Goal: Navigation & Orientation: Find specific page/section

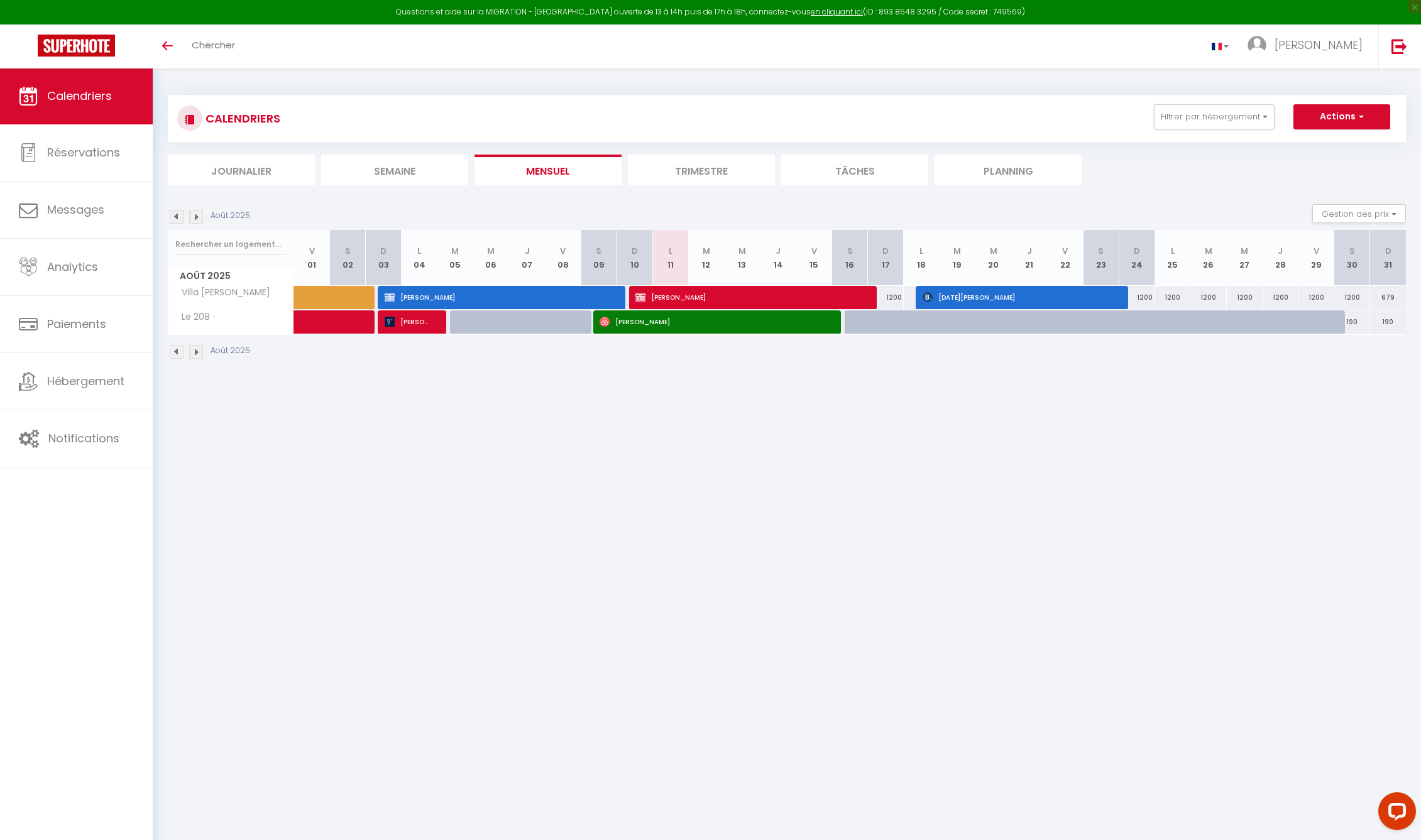
click at [199, 213] on img at bounding box center [196, 217] width 14 height 14
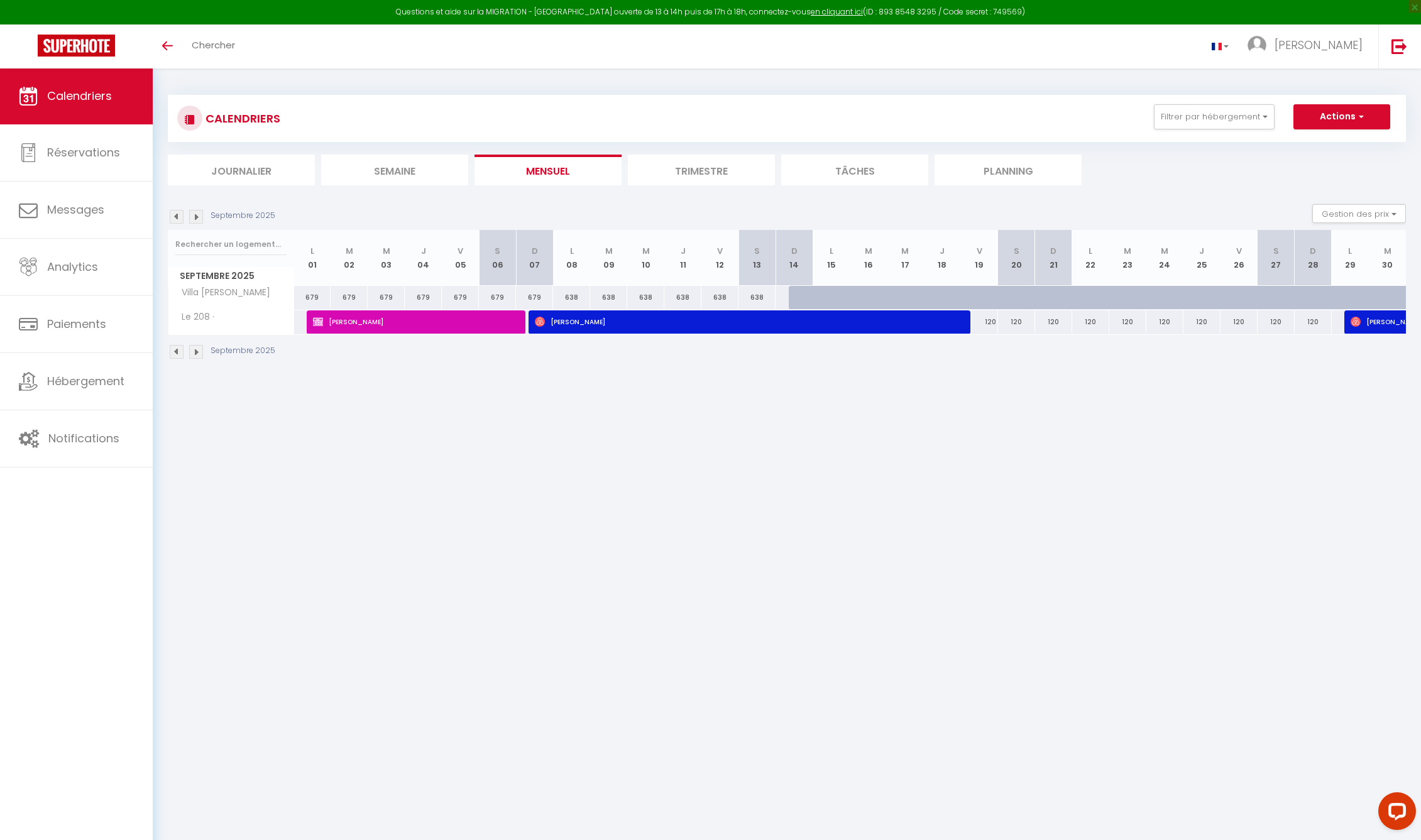
click at [196, 217] on img at bounding box center [196, 217] width 14 height 14
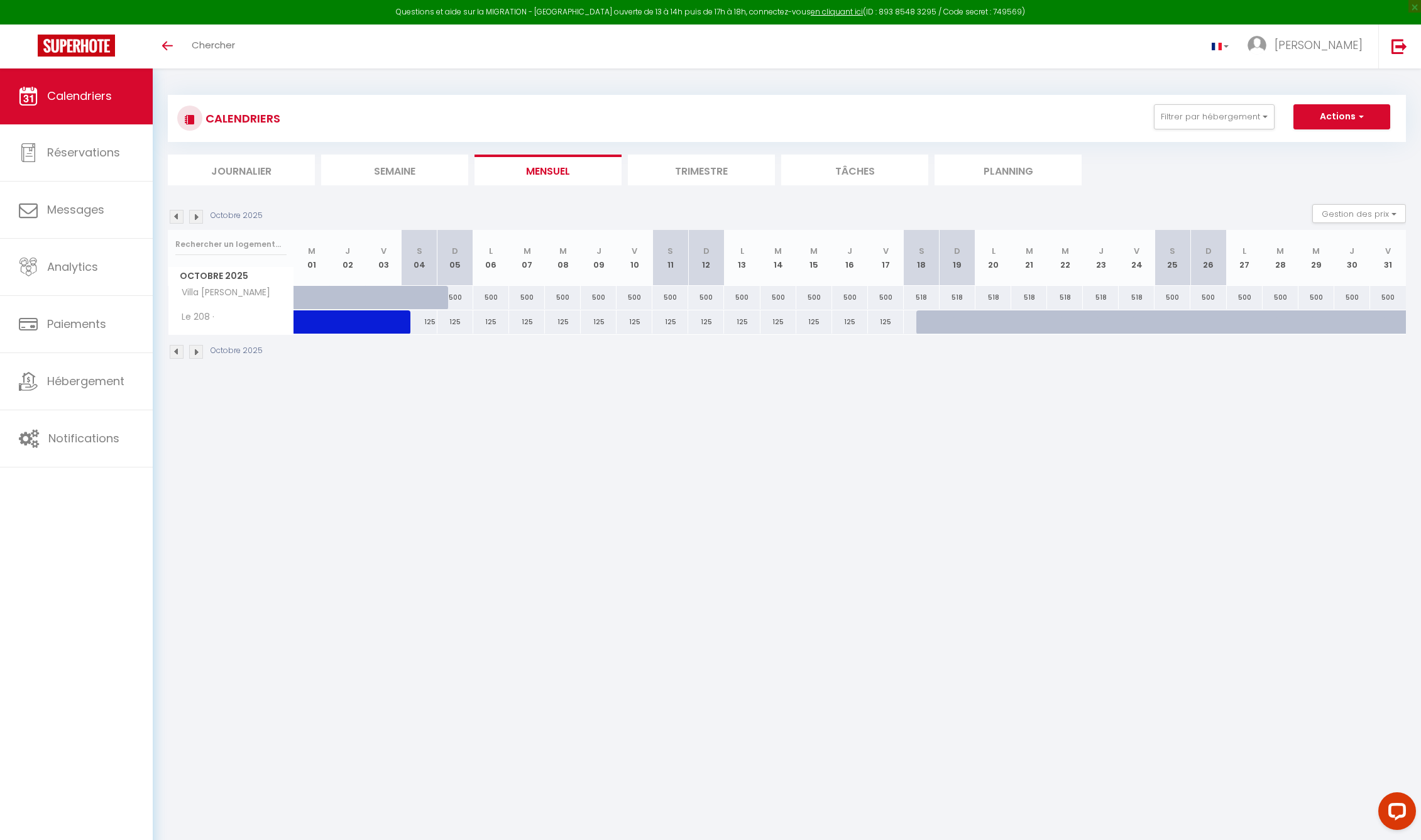
click at [197, 217] on img at bounding box center [196, 217] width 14 height 14
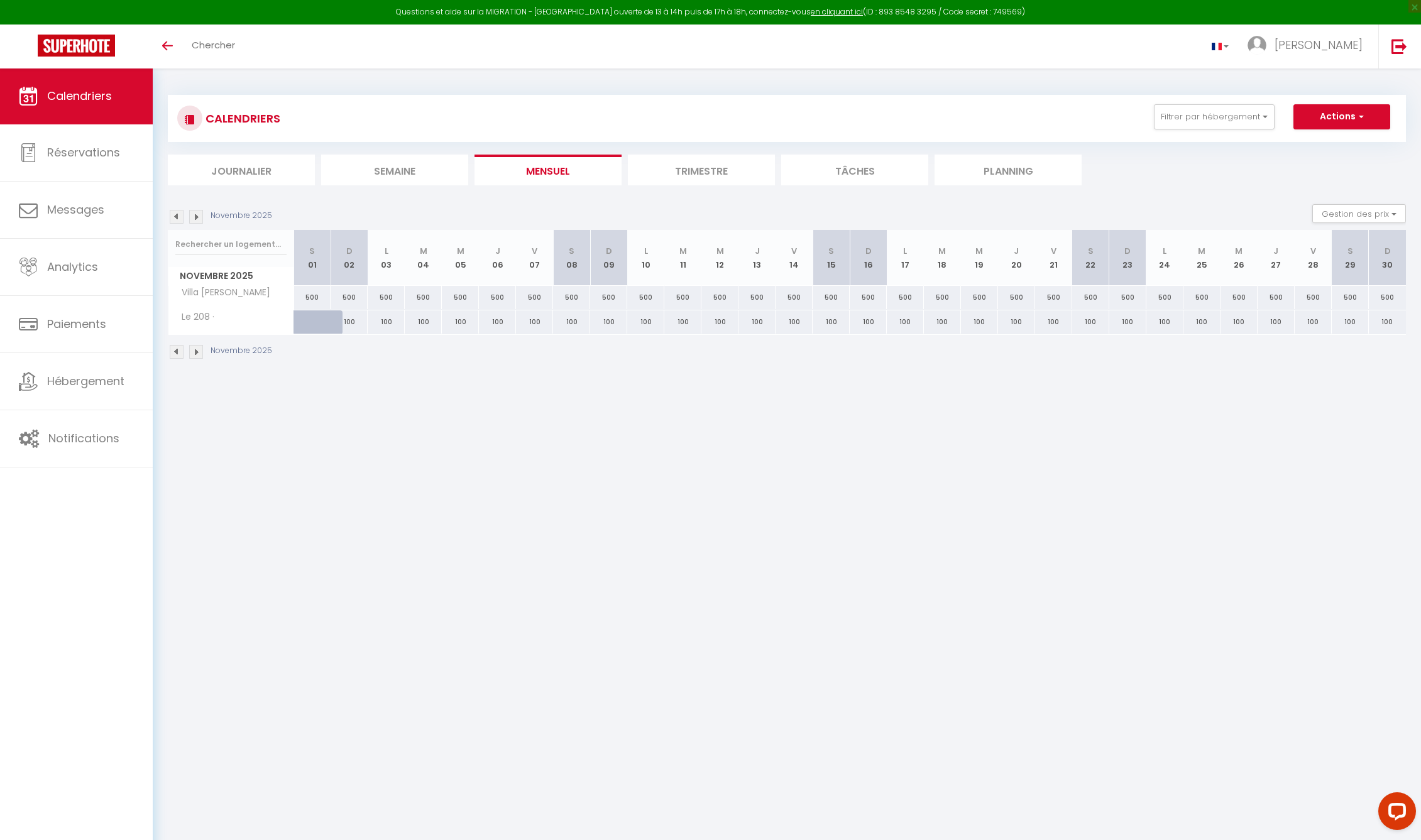
click at [172, 215] on img at bounding box center [176, 217] width 14 height 14
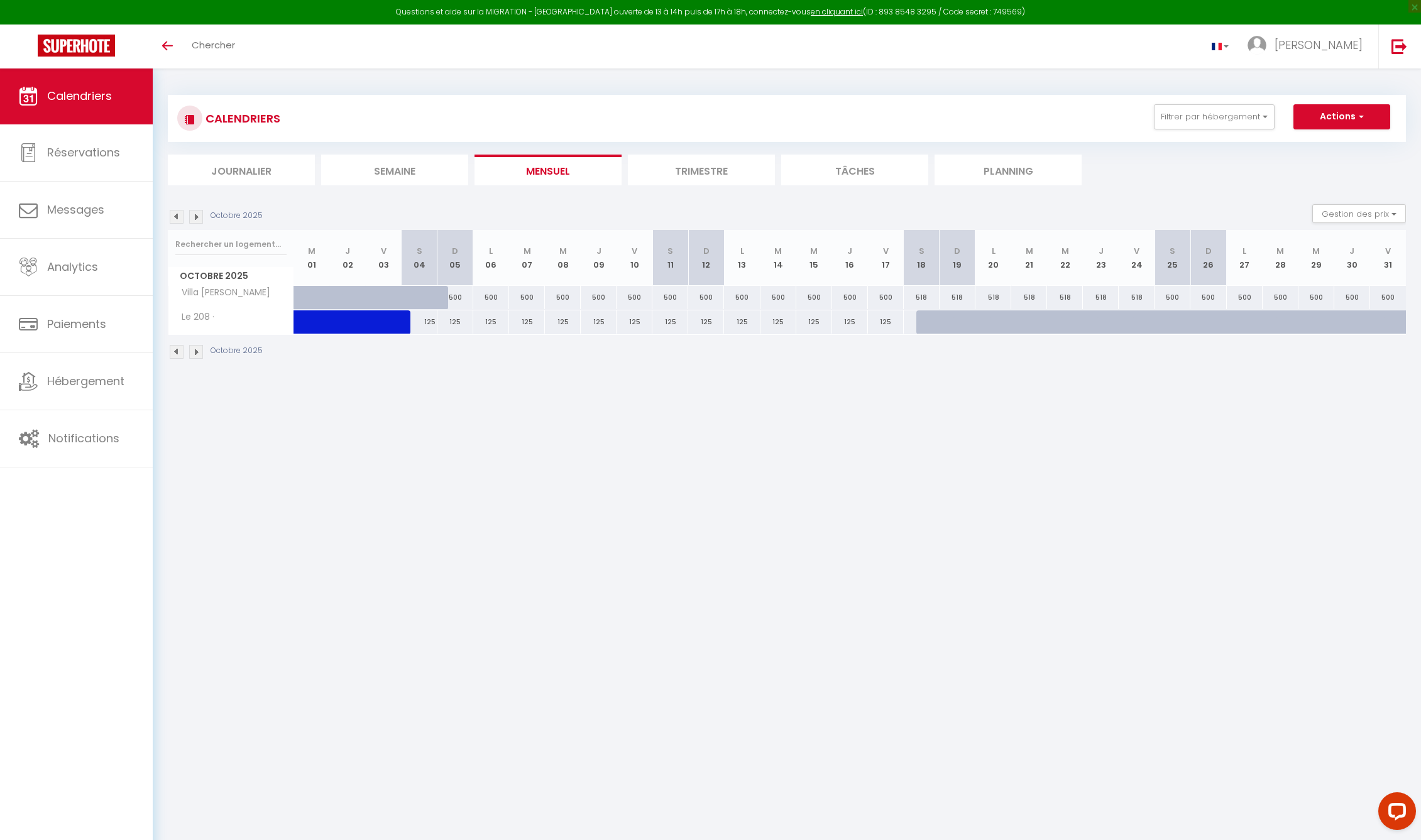
click at [581, 295] on div "500" at bounding box center [599, 297] width 36 height 23
click at [581, 294] on div "500" at bounding box center [599, 297] width 36 height 23
click at [563, 296] on div "500" at bounding box center [563, 297] width 36 height 23
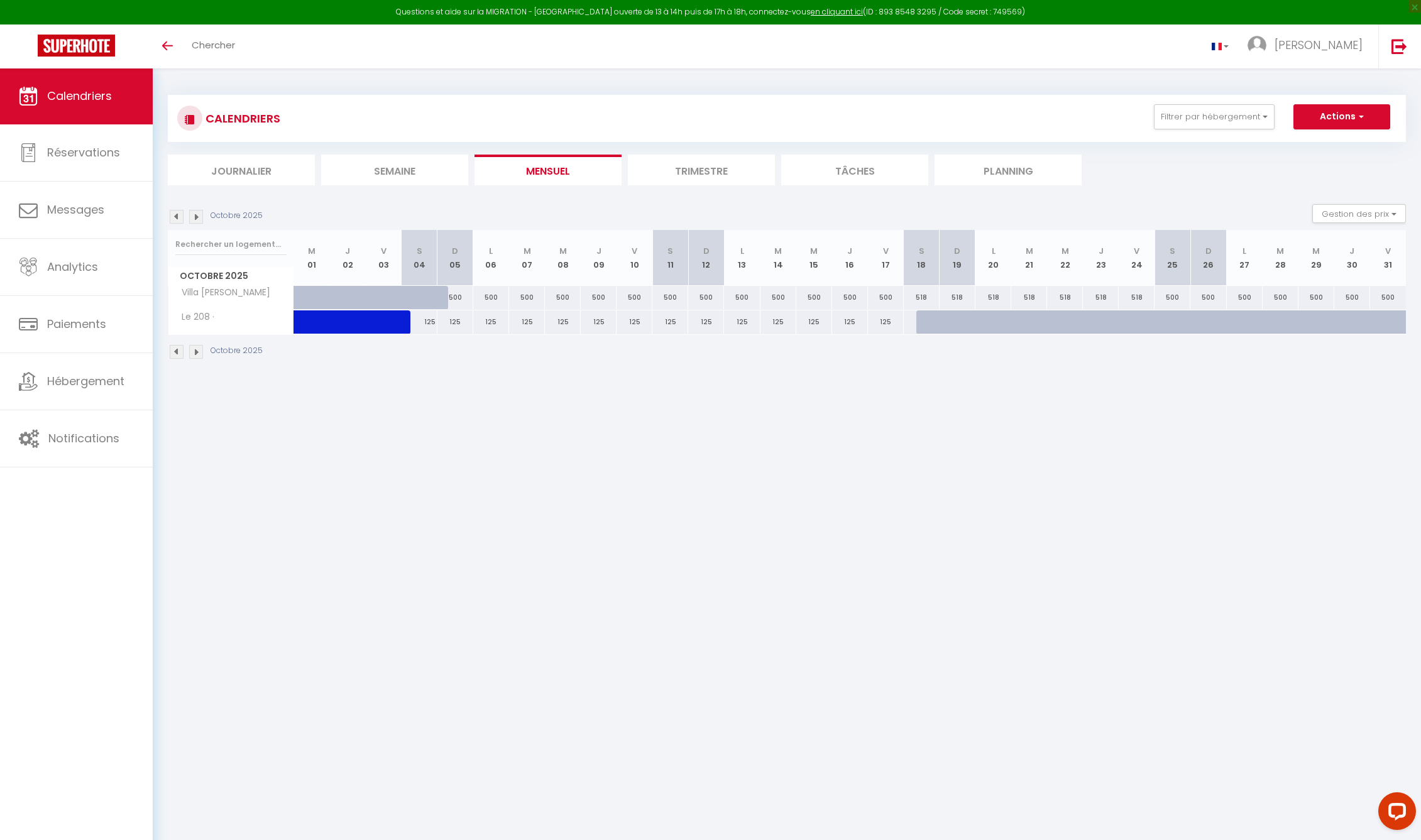
click at [563, 296] on div "500" at bounding box center [563, 297] width 36 height 23
click at [176, 217] on img at bounding box center [176, 217] width 14 height 14
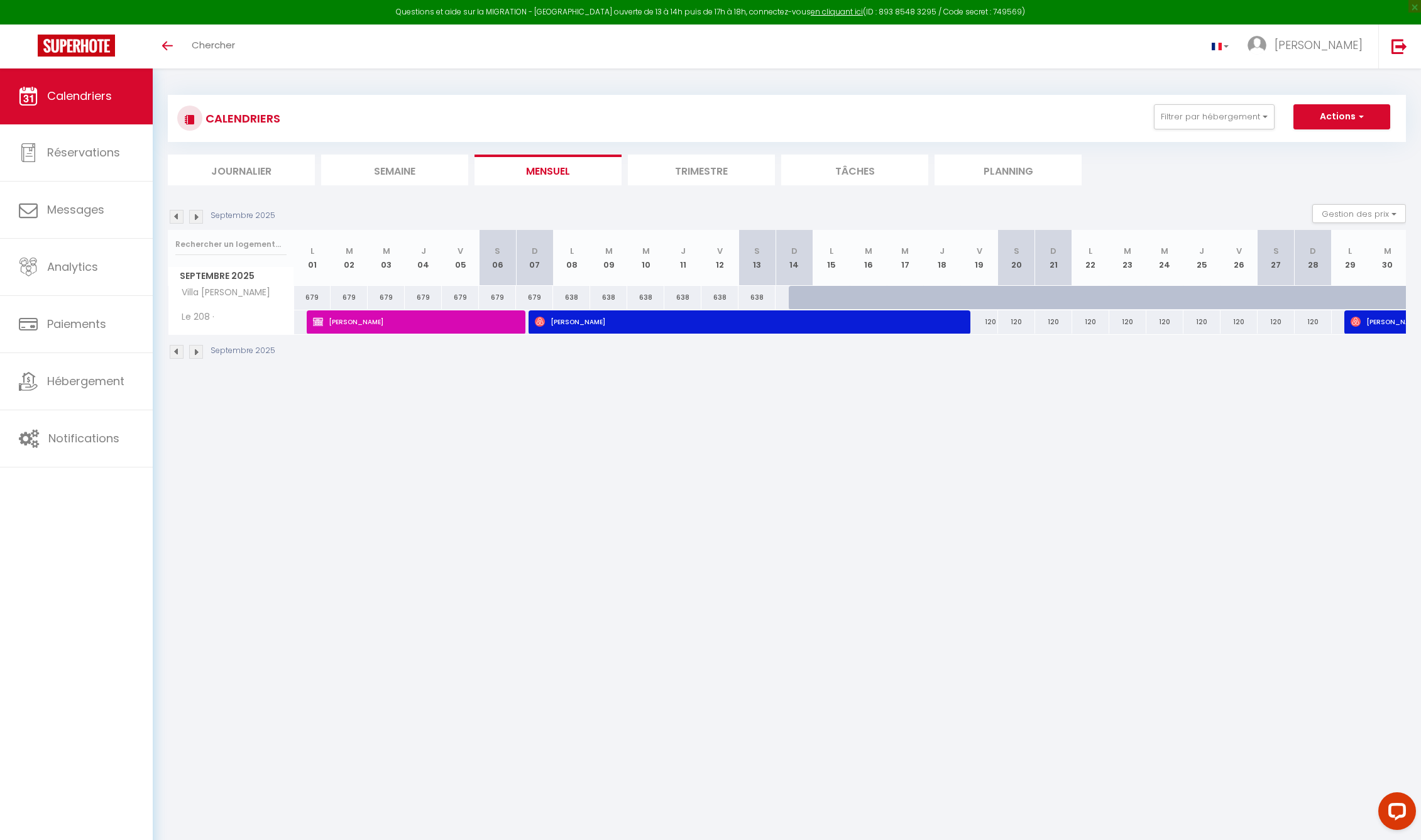
click at [578, 299] on div "638" at bounding box center [572, 297] width 37 height 23
click at [503, 414] on body "Questions et aide sur la MIGRATION - Salle Zoom ouverte de 13 à 14h puis de 17h…" at bounding box center [710, 487] width 1421 height 840
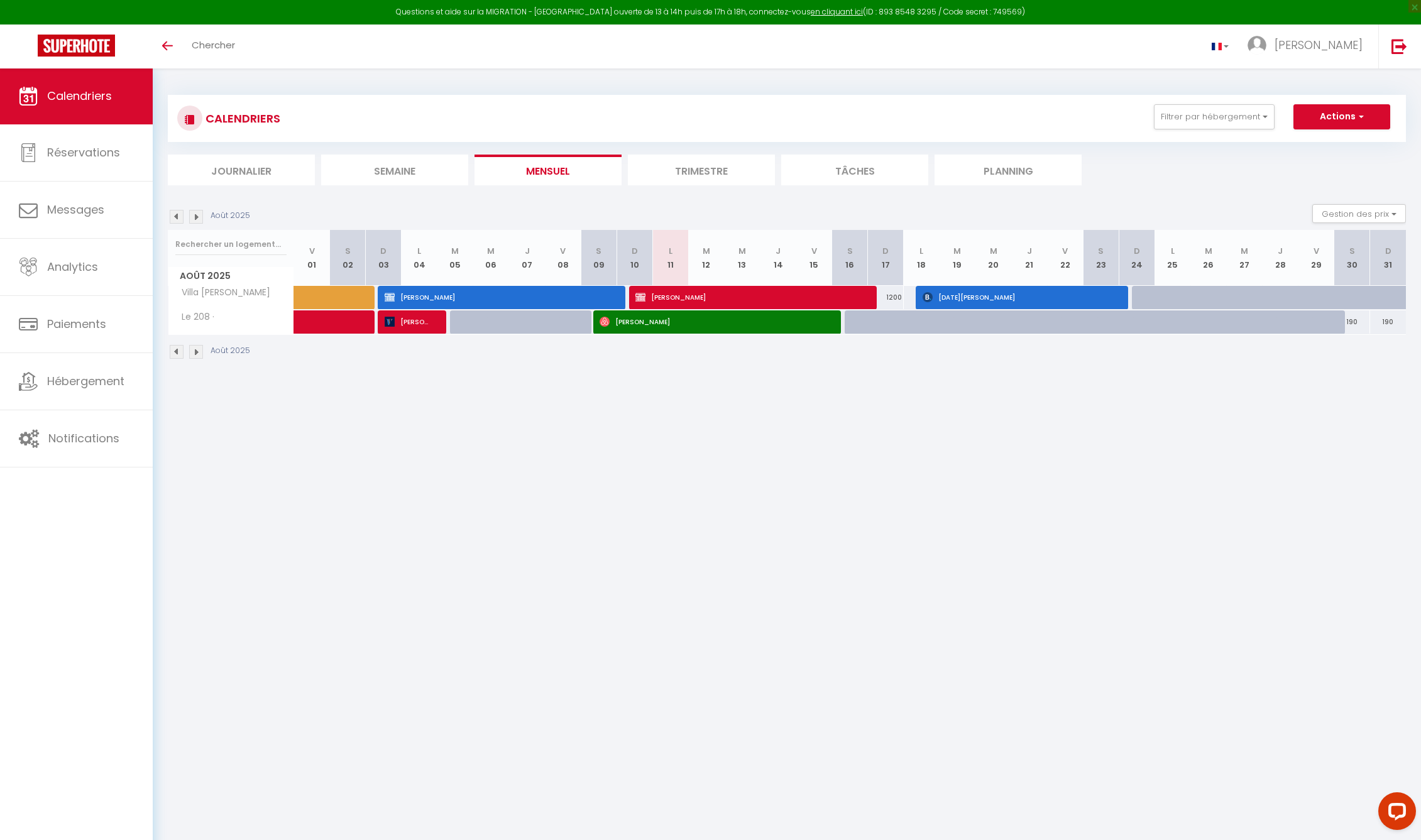
click at [197, 213] on img at bounding box center [196, 217] width 14 height 14
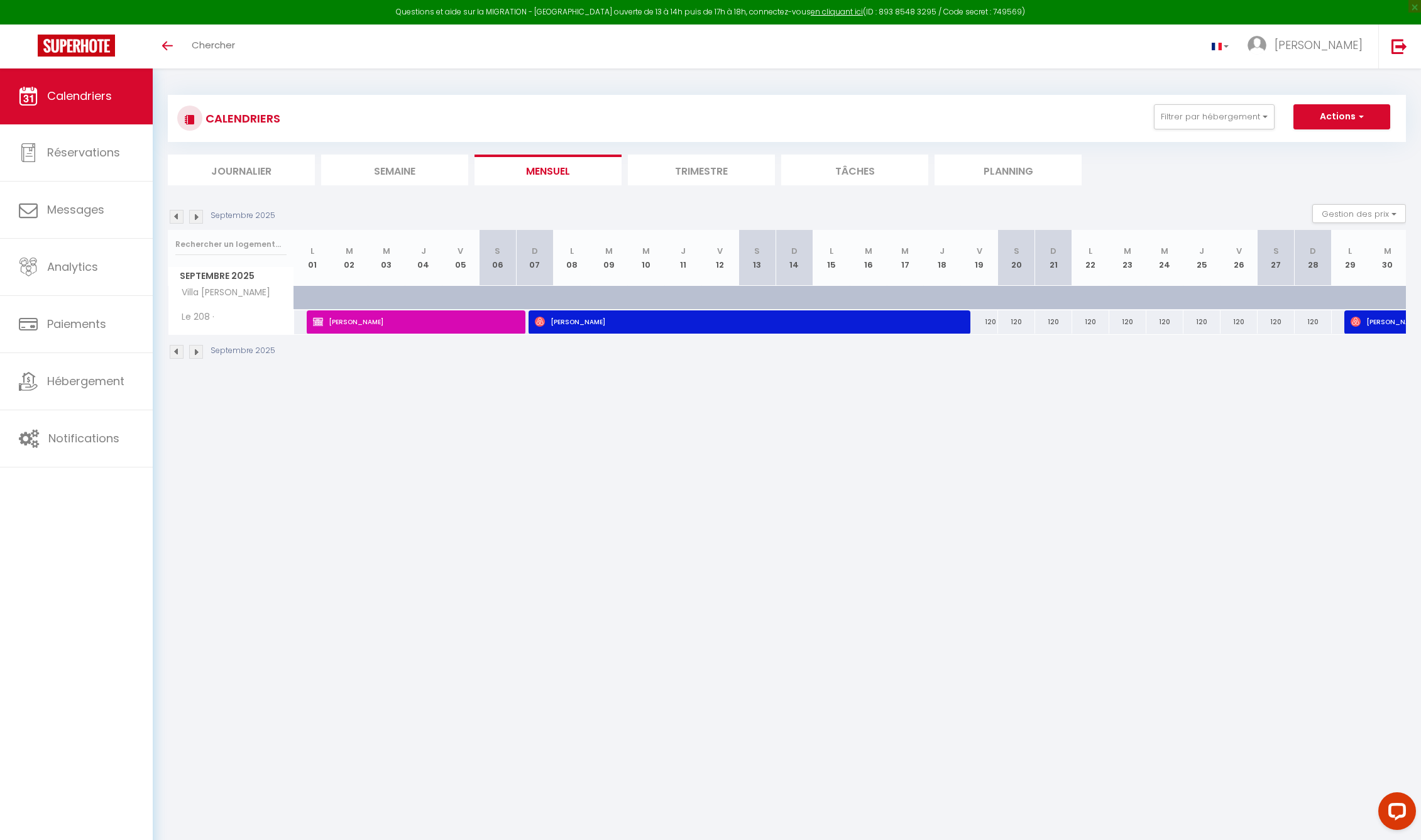
click at [197, 213] on img at bounding box center [196, 217] width 14 height 14
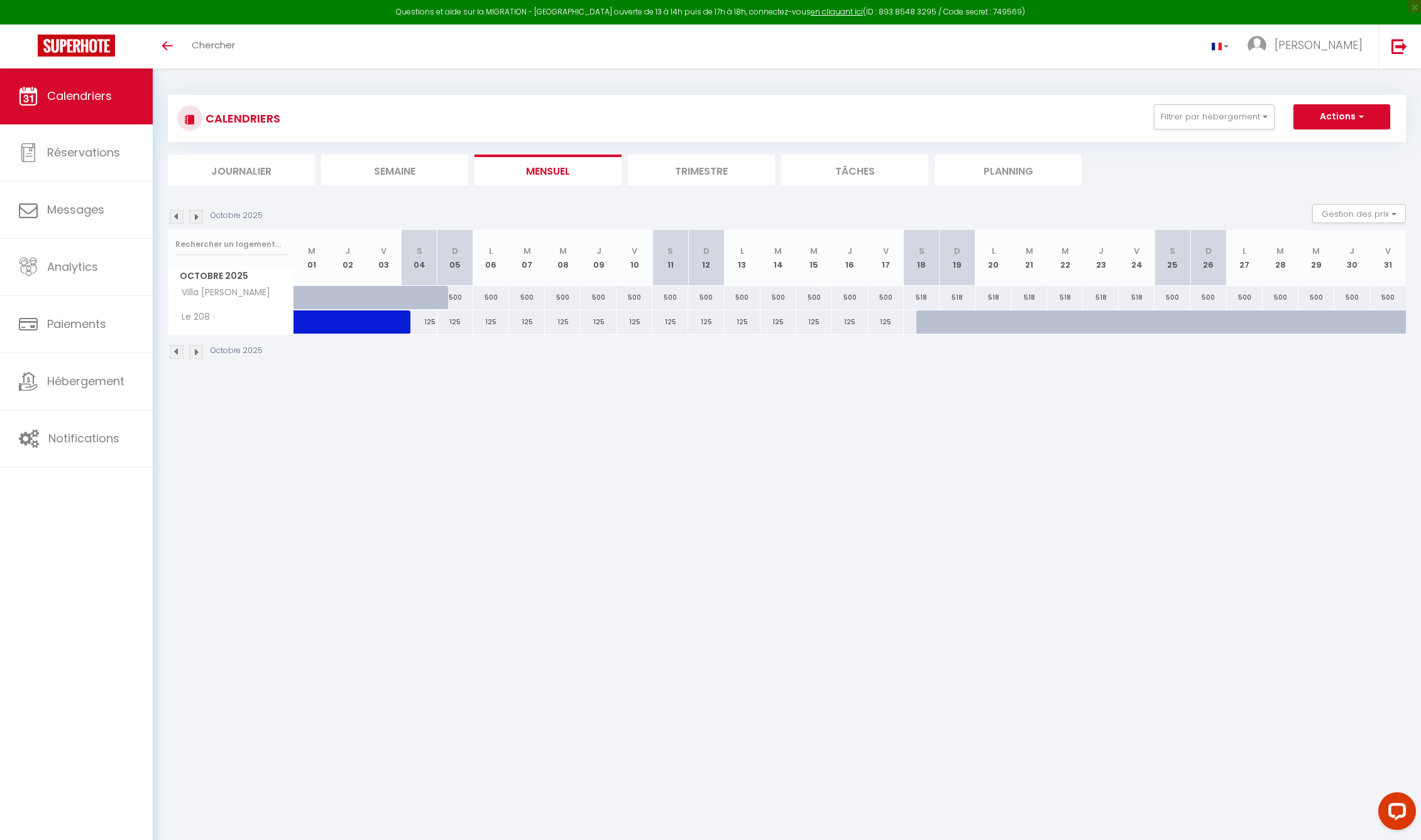
click at [417, 293] on div at bounding box center [432, 305] width 36 height 24
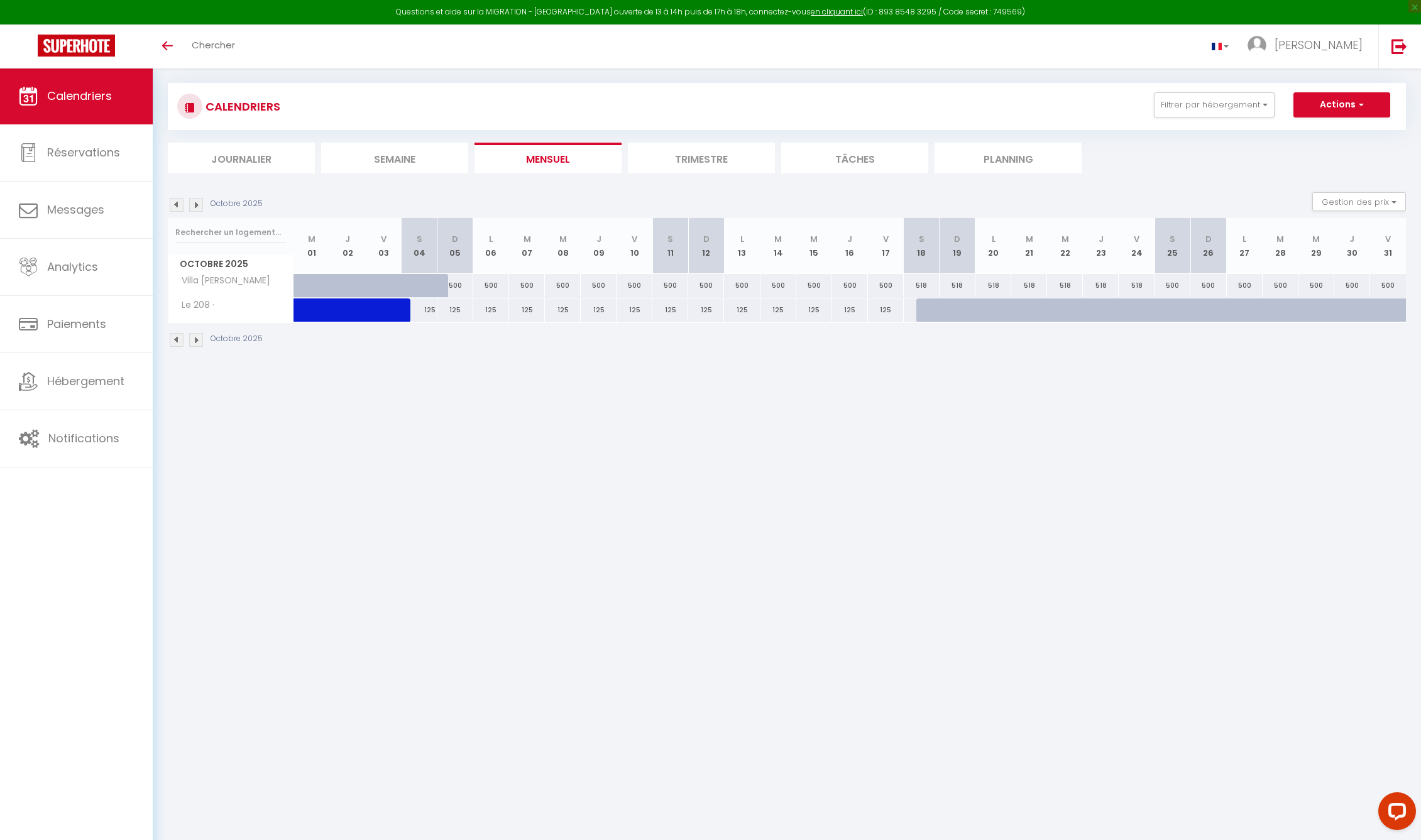
scroll to position [14, 0]
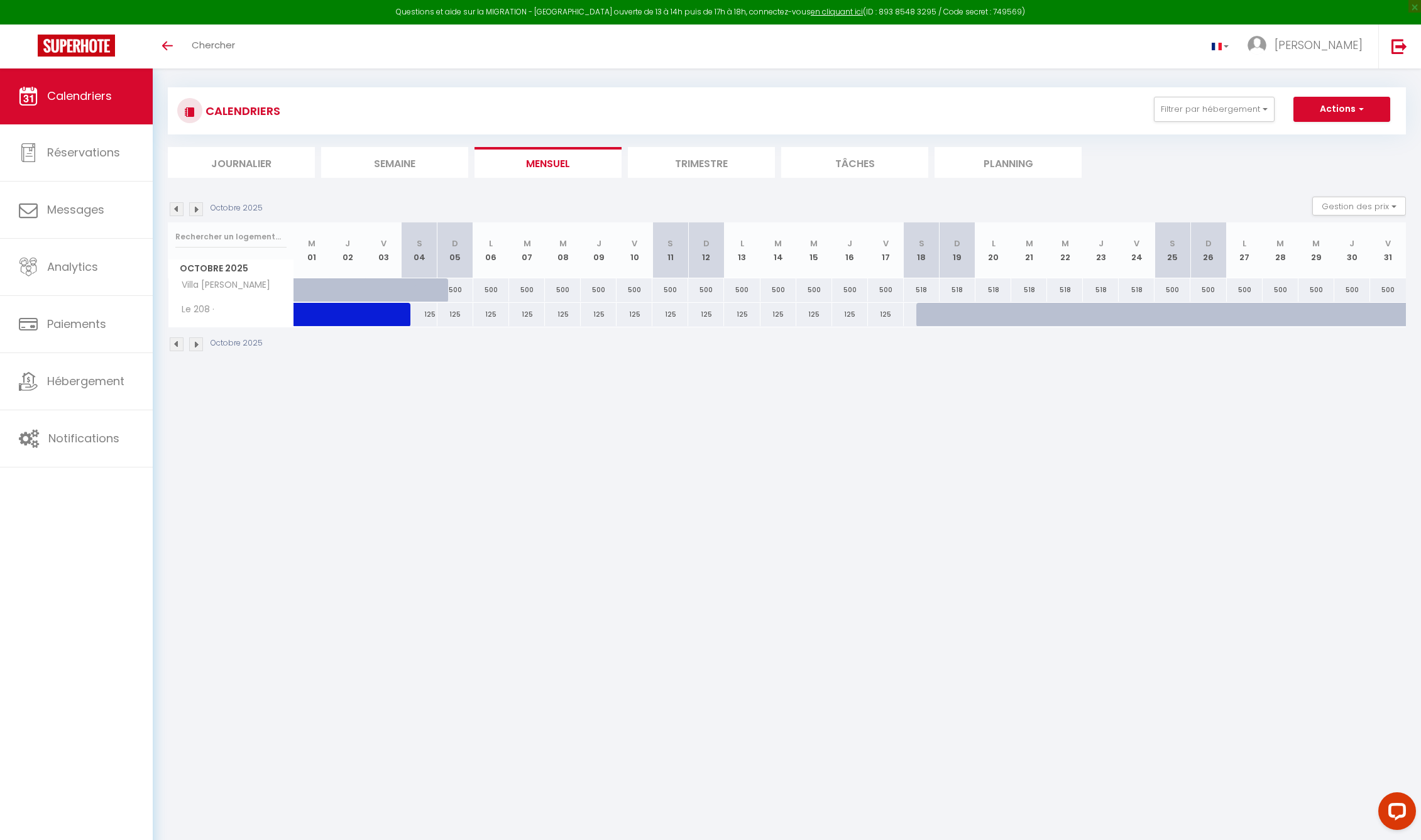
click at [441, 348] on div "Octobre 2025" at bounding box center [786, 346] width 1238 height 37
click at [200, 347] on img at bounding box center [196, 344] width 14 height 14
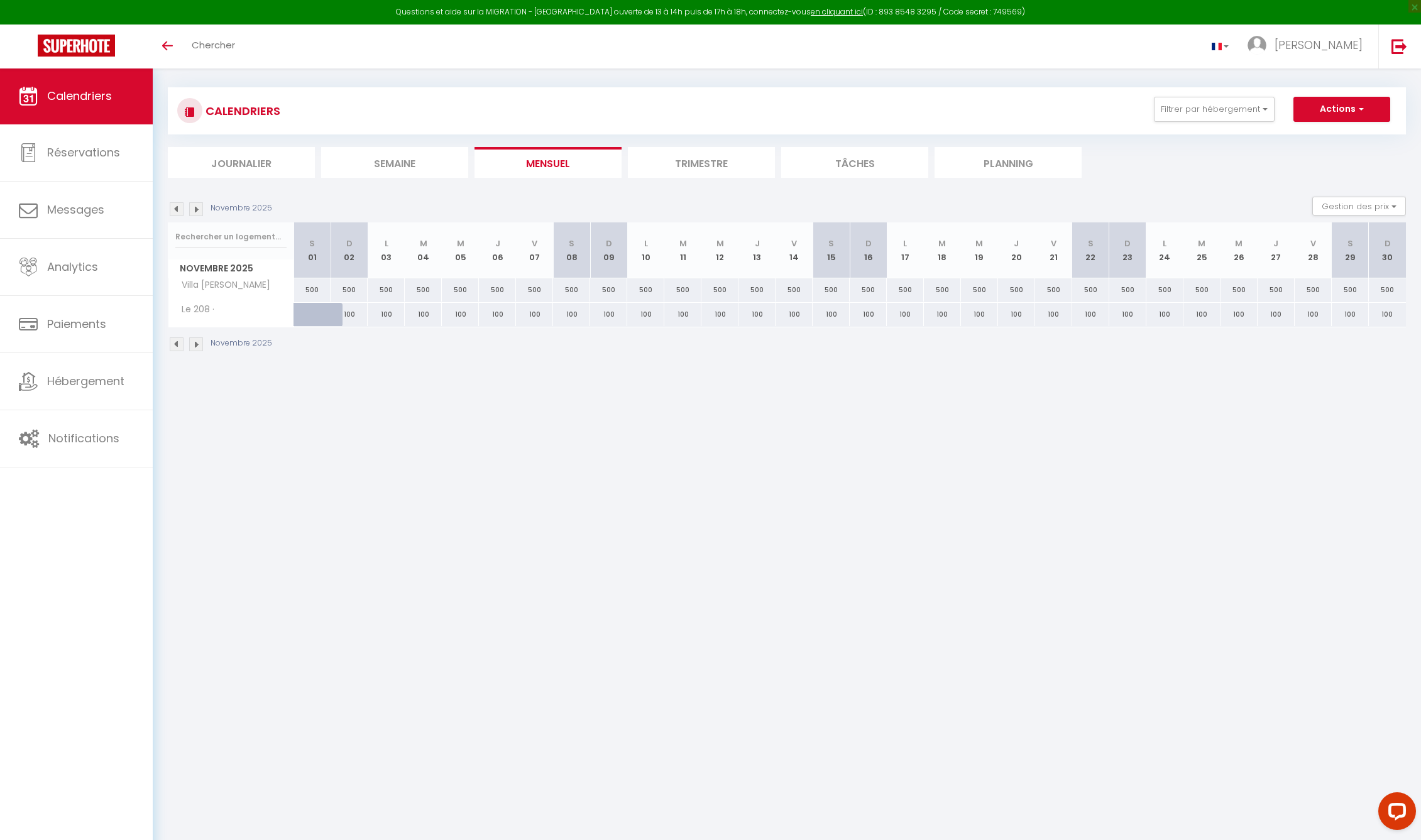
click at [176, 345] on img at bounding box center [176, 344] width 14 height 14
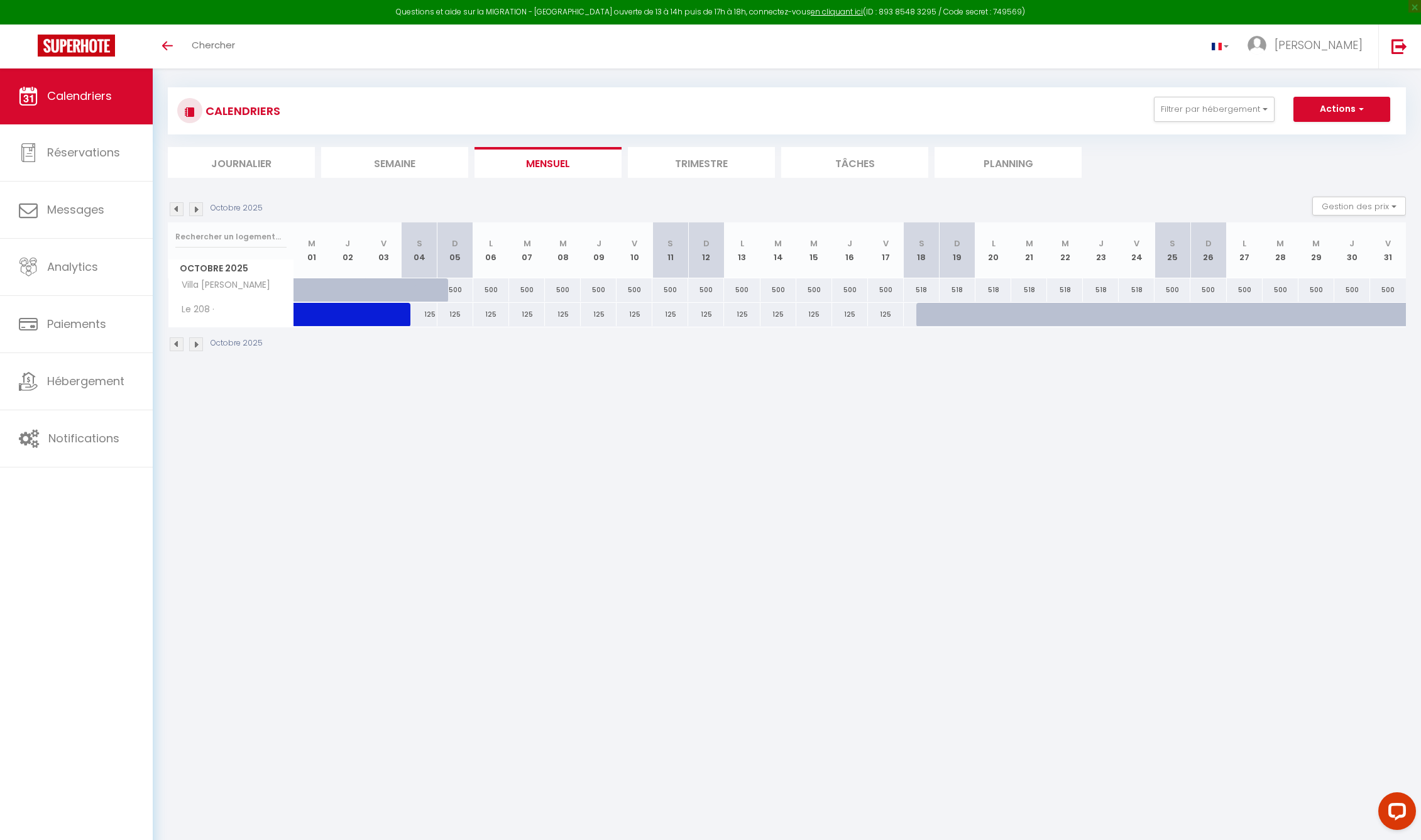
click at [176, 345] on img at bounding box center [176, 344] width 14 height 14
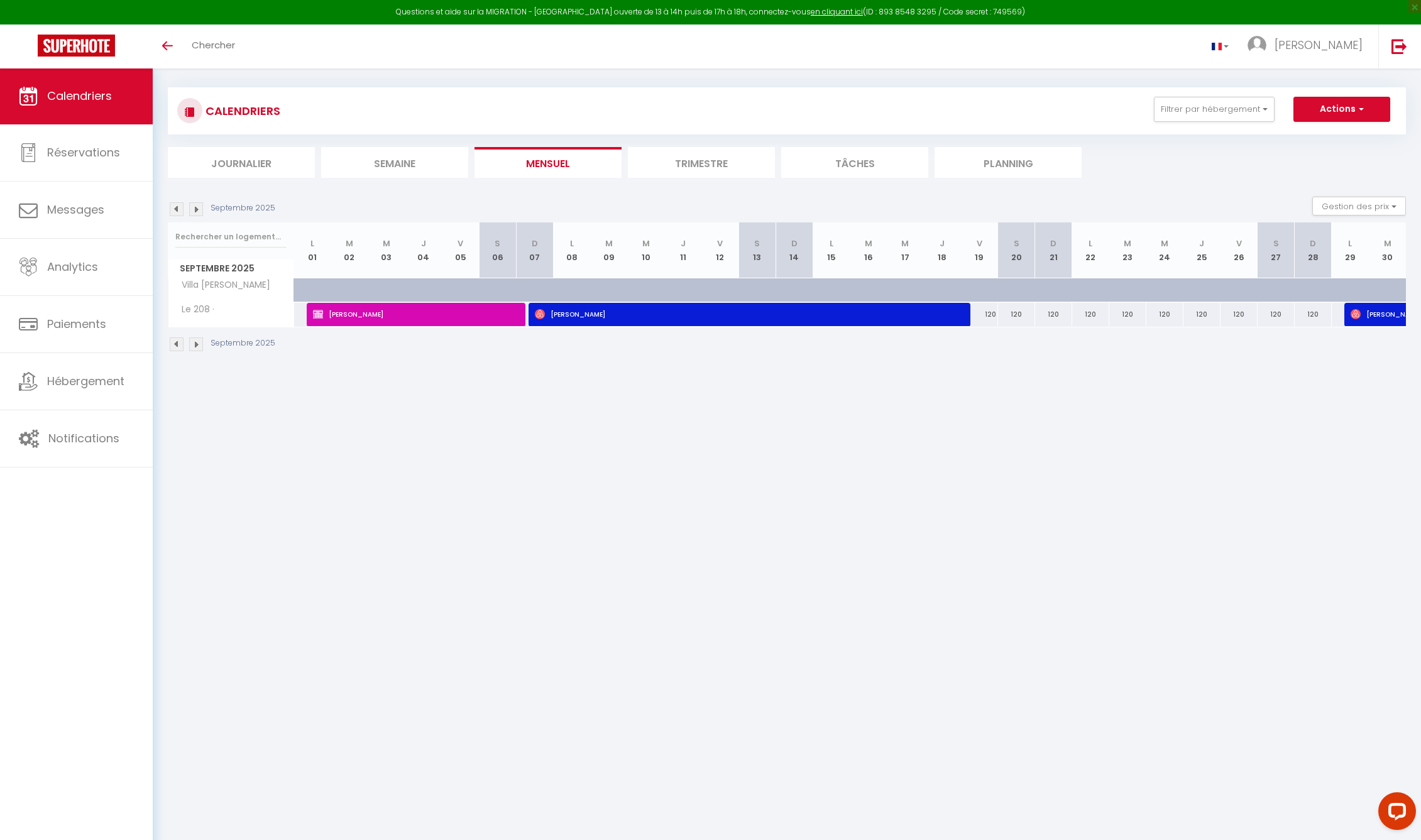
click at [176, 345] on img at bounding box center [176, 344] width 14 height 14
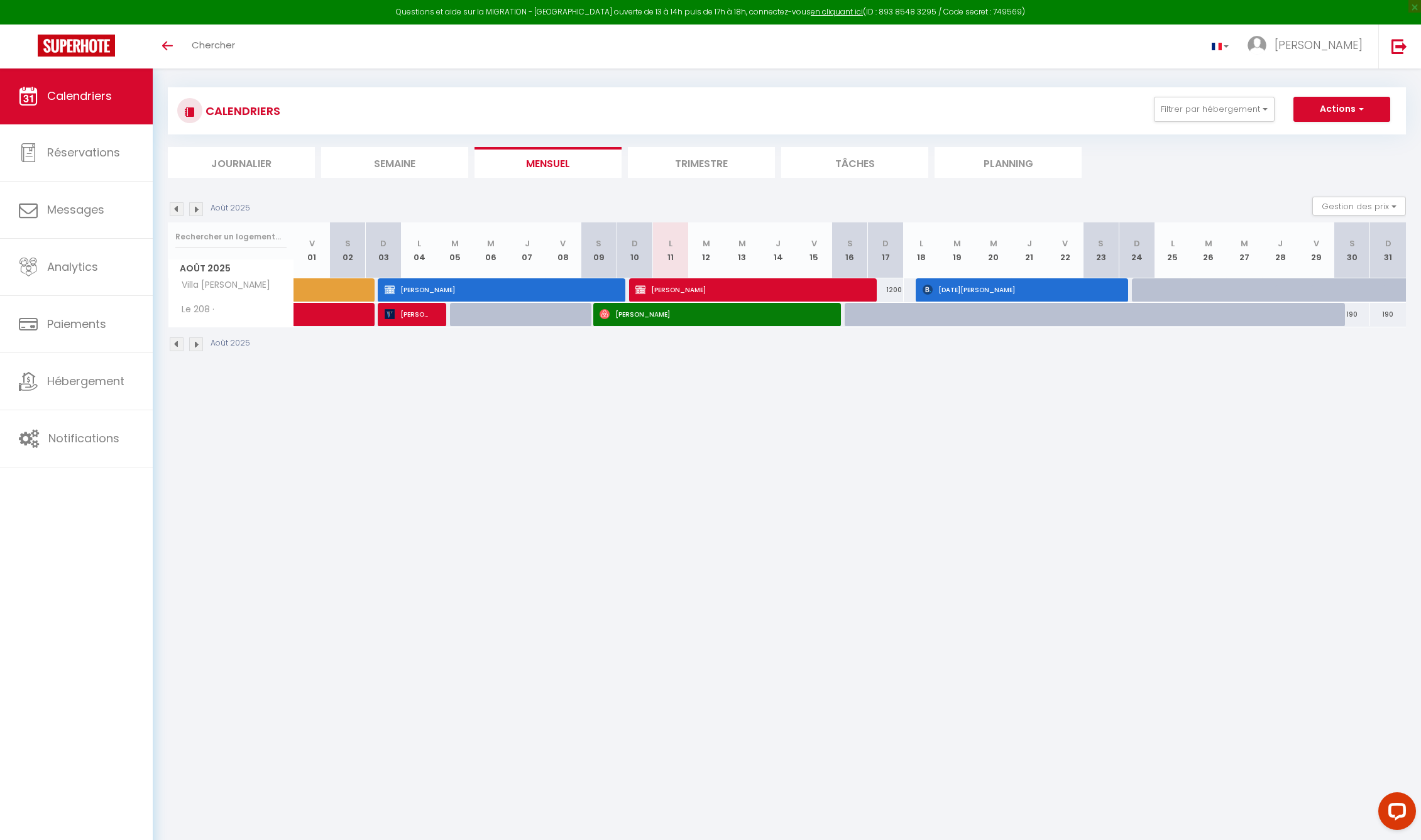
click at [192, 344] on img at bounding box center [196, 344] width 14 height 14
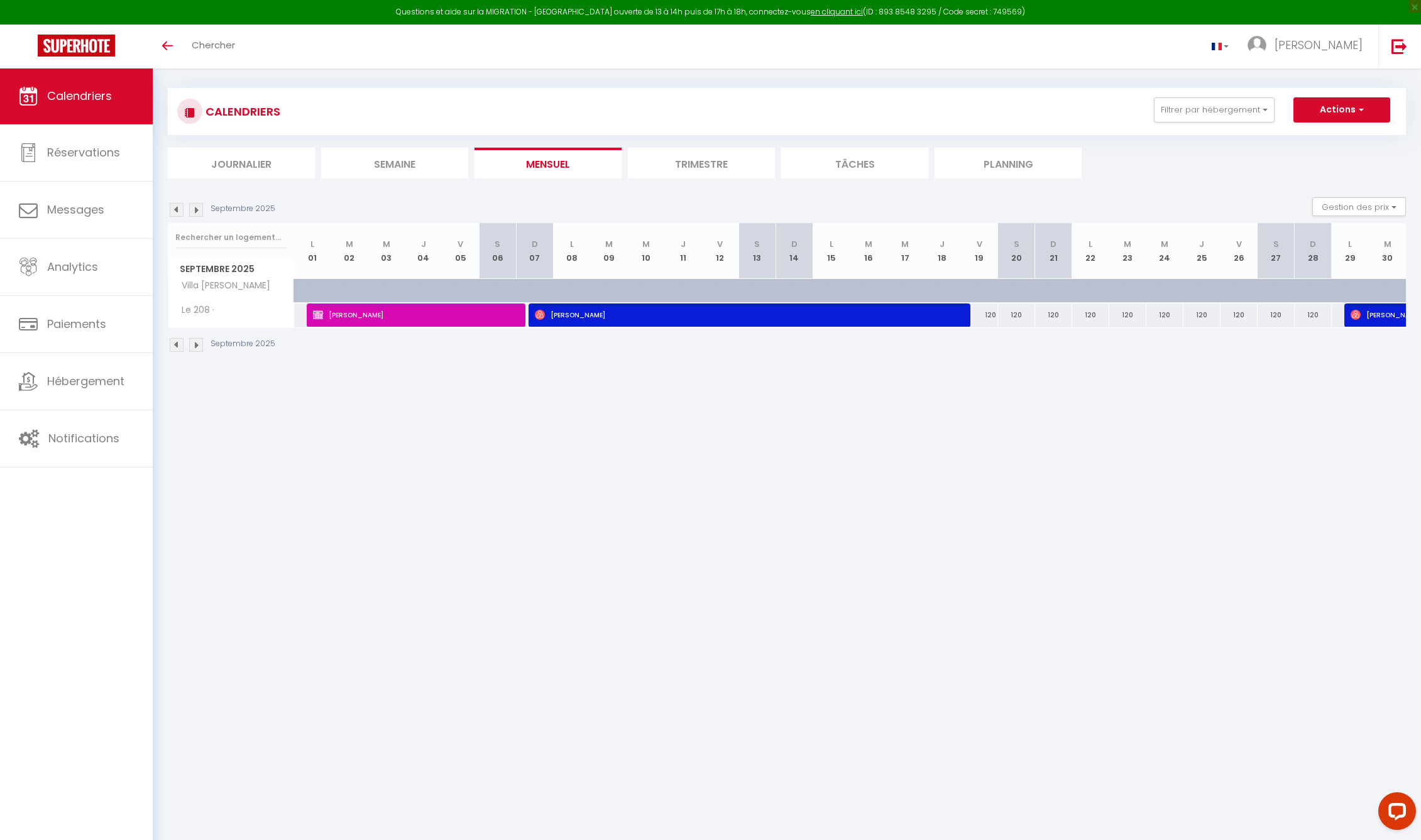
click at [192, 344] on img at bounding box center [196, 345] width 14 height 14
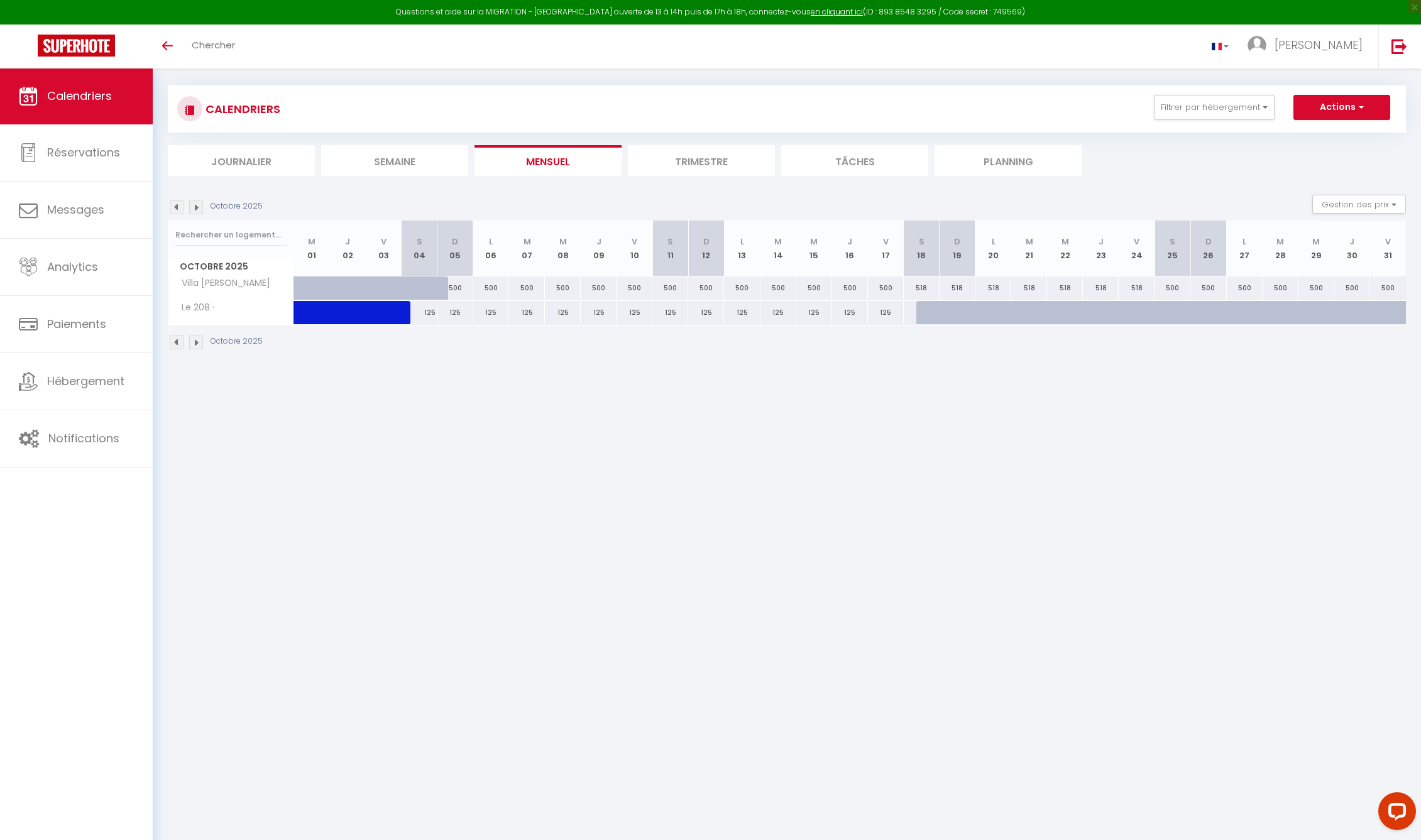
scroll to position [8, 0]
click at [178, 204] on img at bounding box center [176, 208] width 14 height 14
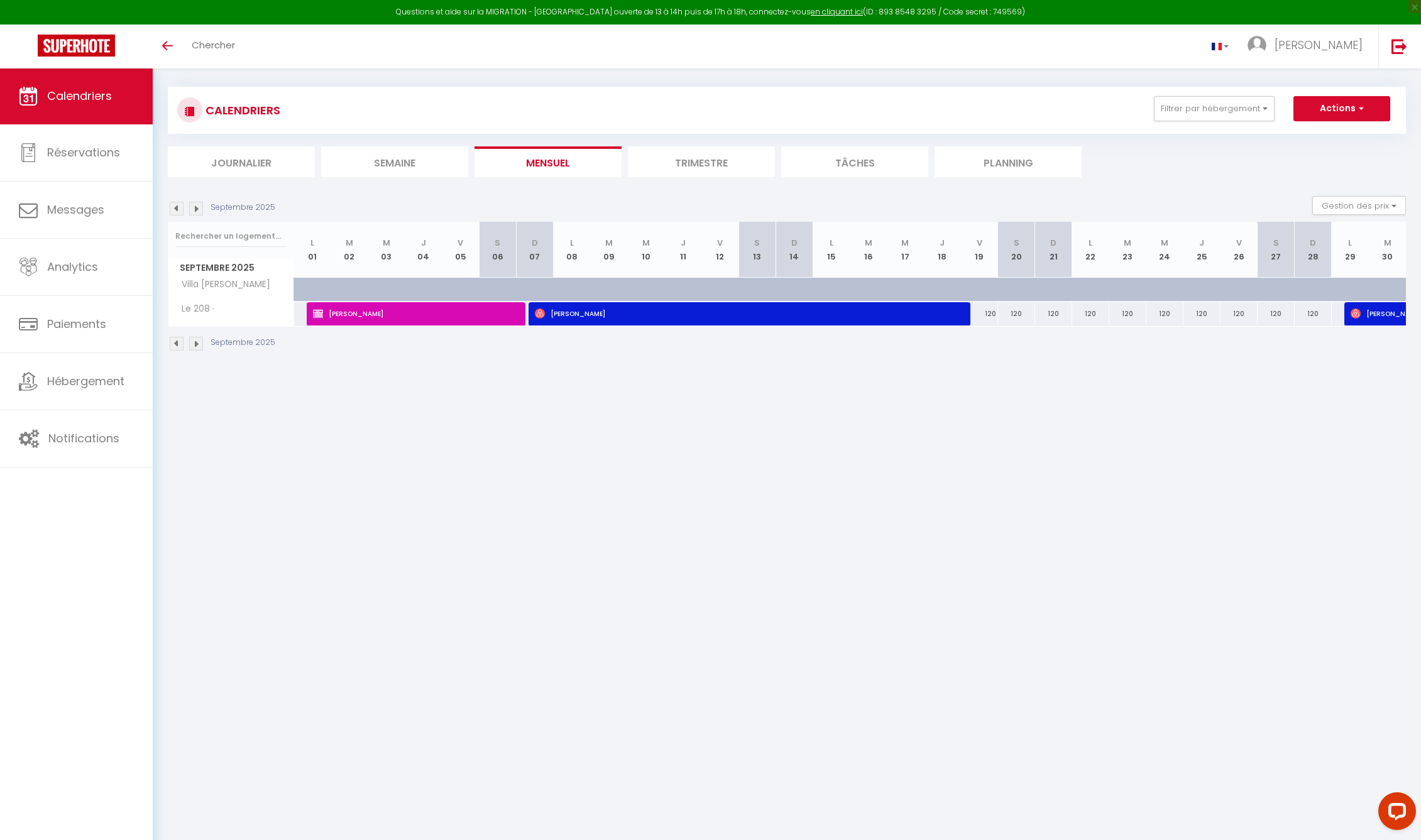
click at [178, 204] on img at bounding box center [176, 208] width 14 height 14
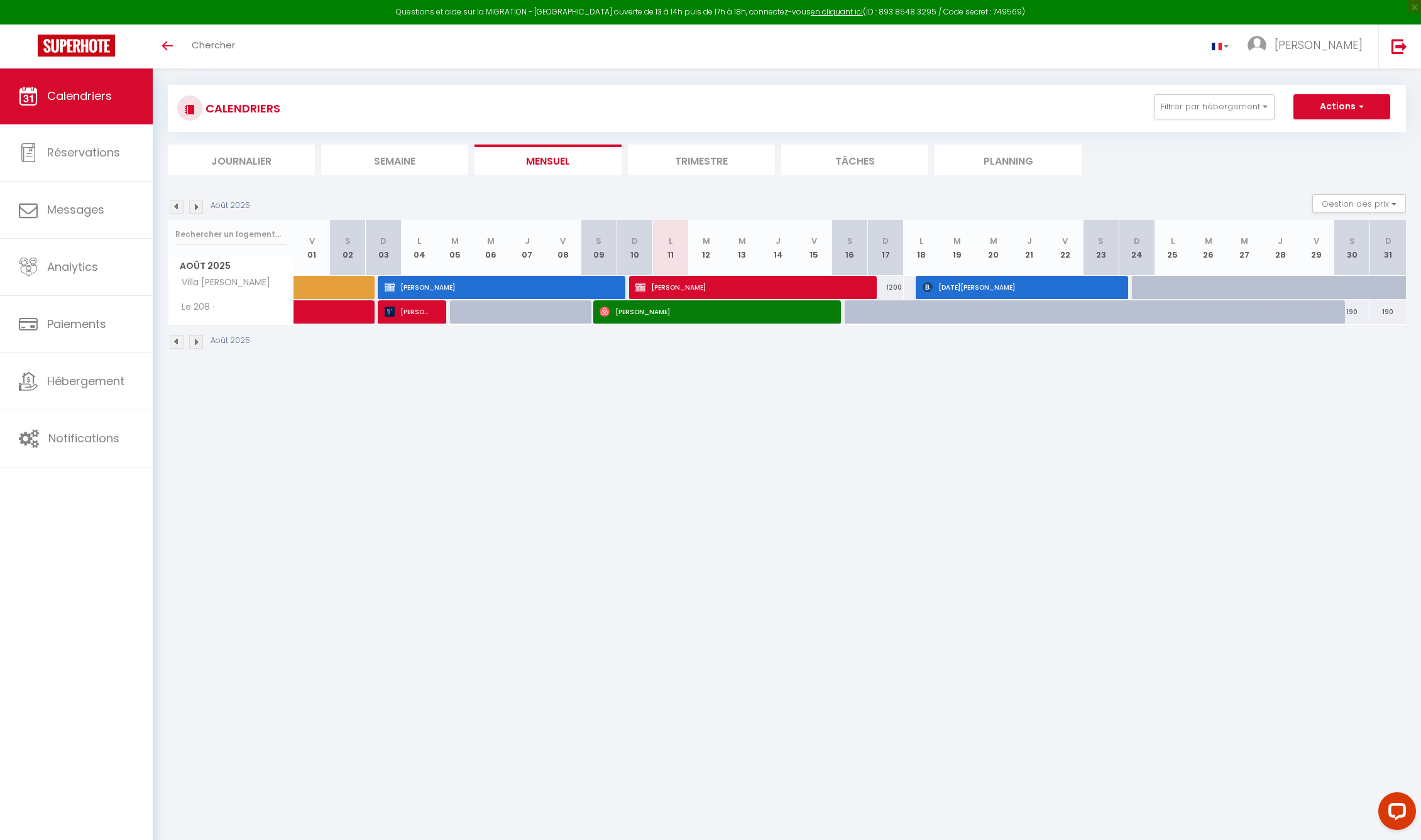
scroll to position [13, 0]
